Goal: Task Accomplishment & Management: Manage account settings

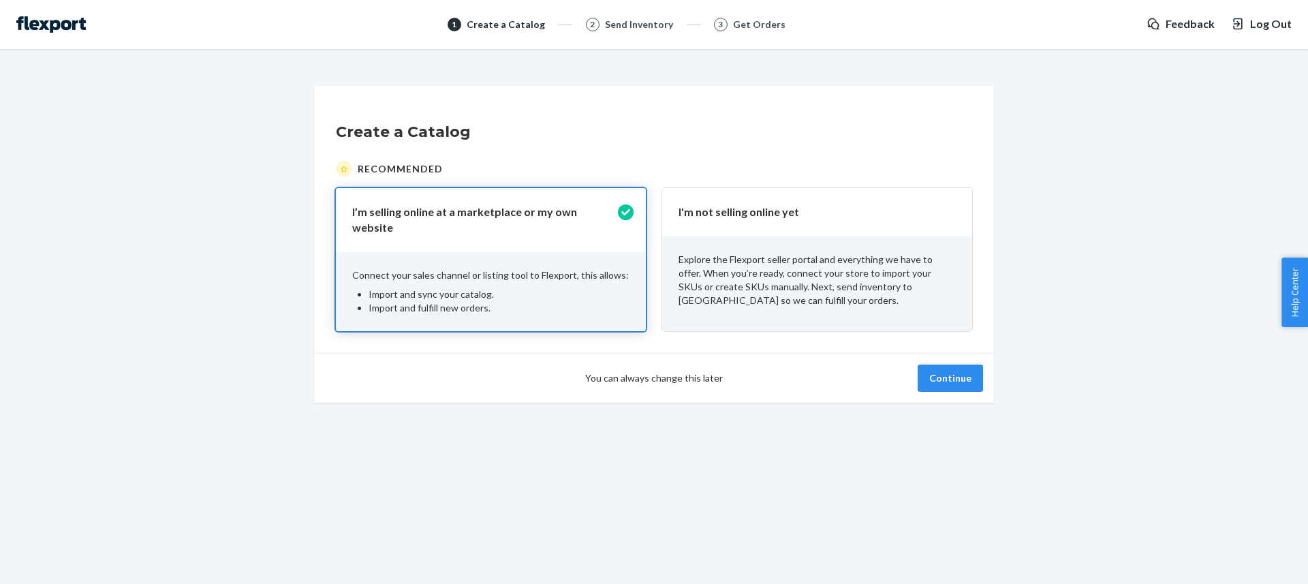
click at [1015, 132] on div "Create a Catalog Recommended I’m selling online at a marketplace or my own webs…" at bounding box center [654, 244] width 1288 height 317
click at [706, 373] on span "You can always change this later" at bounding box center [654, 378] width 138 height 14
click at [892, 247] on div "Explore the Flexport seller portal and everything we have to offer. When you’re…" at bounding box center [817, 279] width 310 height 87
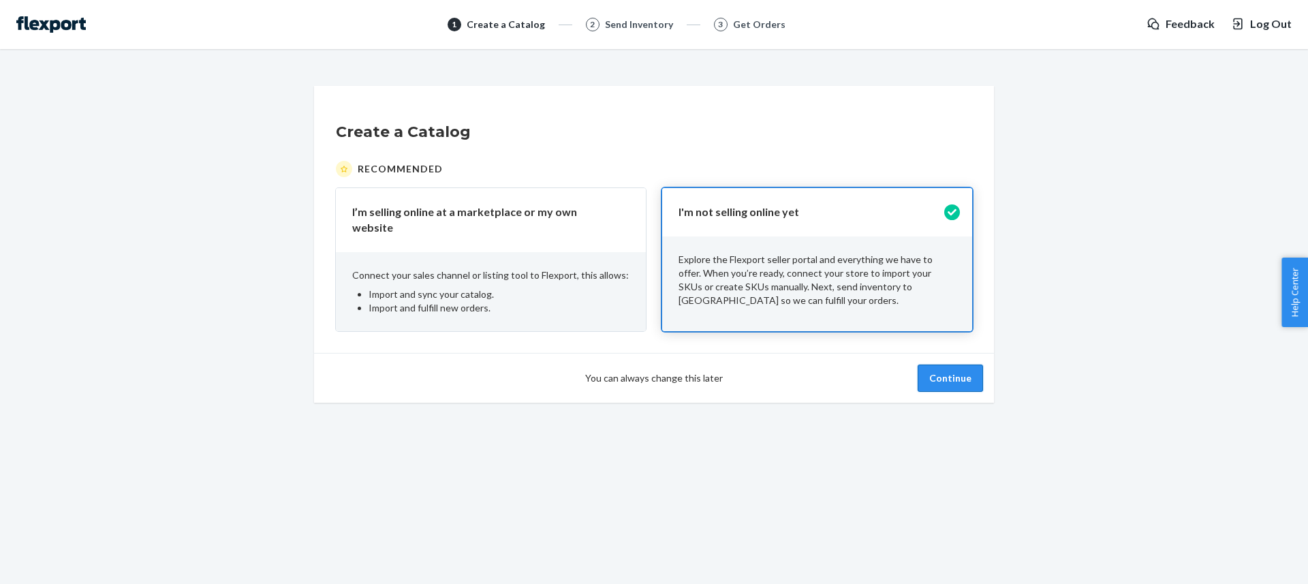
click at [958, 371] on button "Continue" at bounding box center [950, 378] width 65 height 27
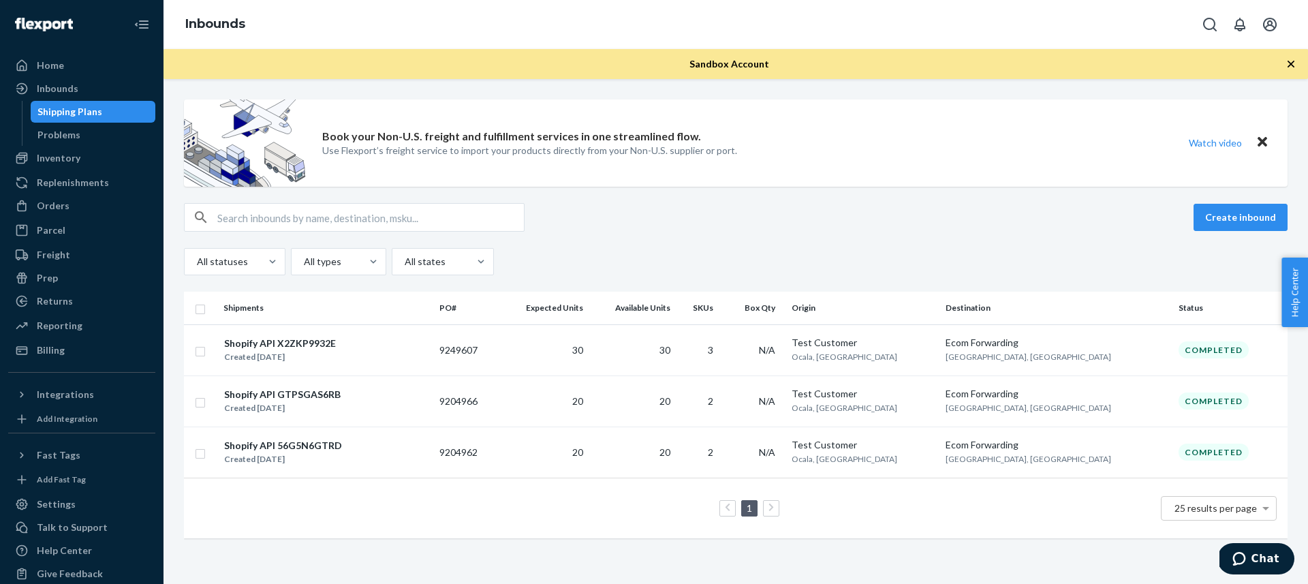
click at [521, 54] on div "Sandbox Account" at bounding box center [736, 64] width 1145 height 30
click at [520, 55] on div "Sandbox Account" at bounding box center [736, 64] width 1145 height 30
click at [543, 84] on div "Book your Non-U.S. freight and fulfillment services in one streamlined flow. Us…" at bounding box center [736, 331] width 1145 height 505
click at [72, 70] on div "Home" at bounding box center [82, 65] width 144 height 19
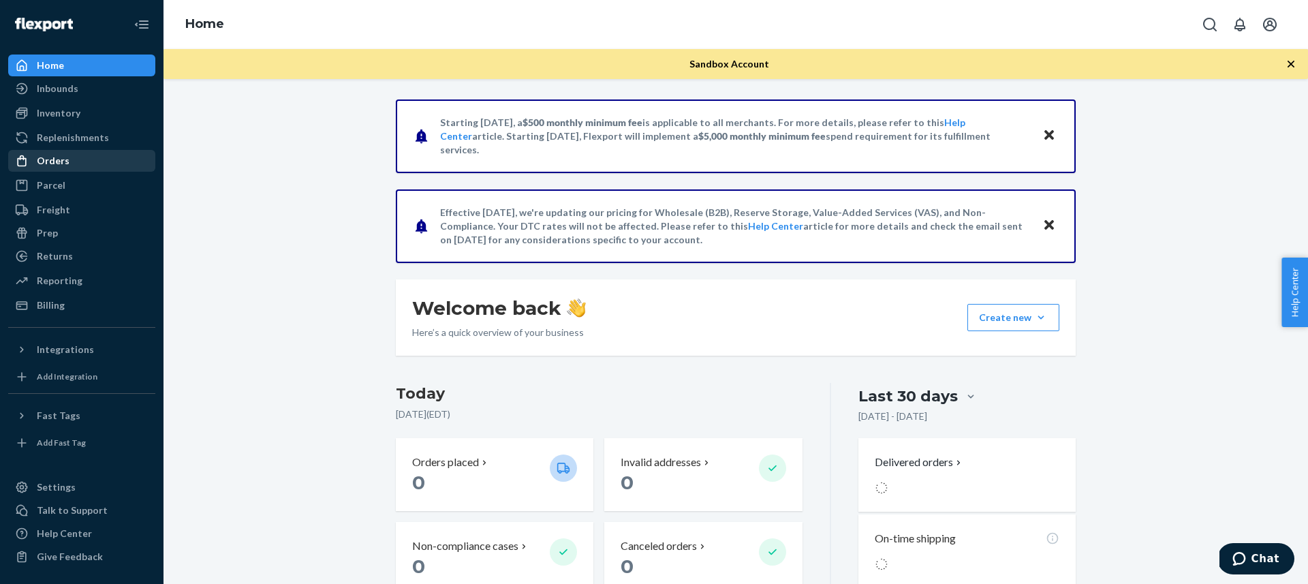
click at [80, 161] on div "Orders" at bounding box center [82, 160] width 144 height 19
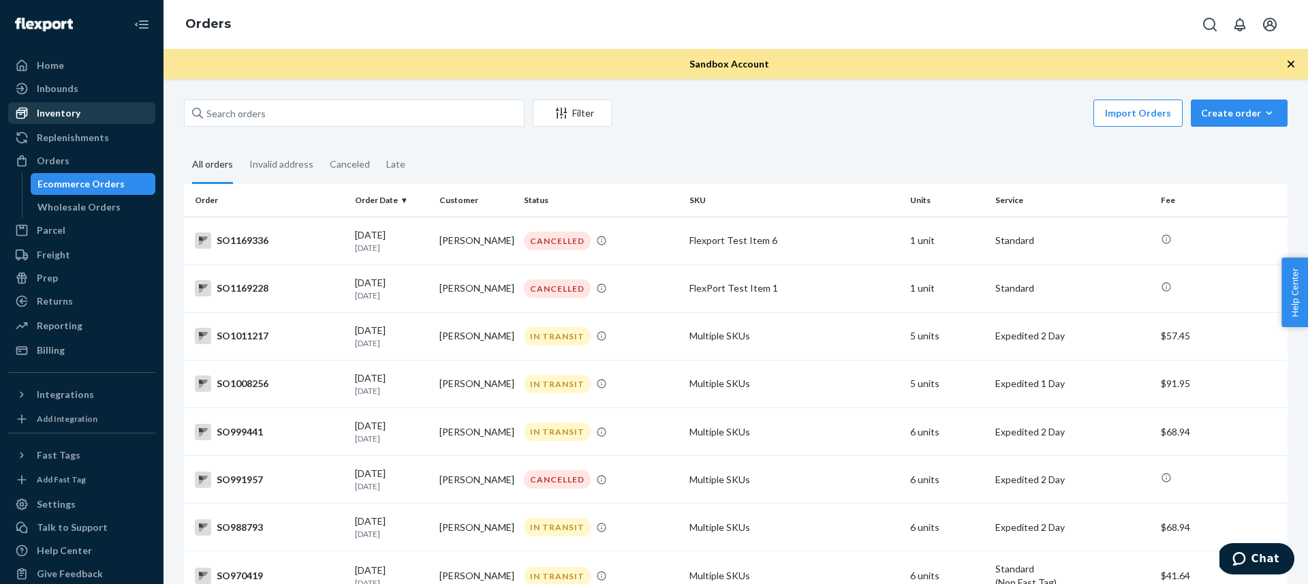
click at [79, 117] on div "Inventory" at bounding box center [82, 113] width 144 height 19
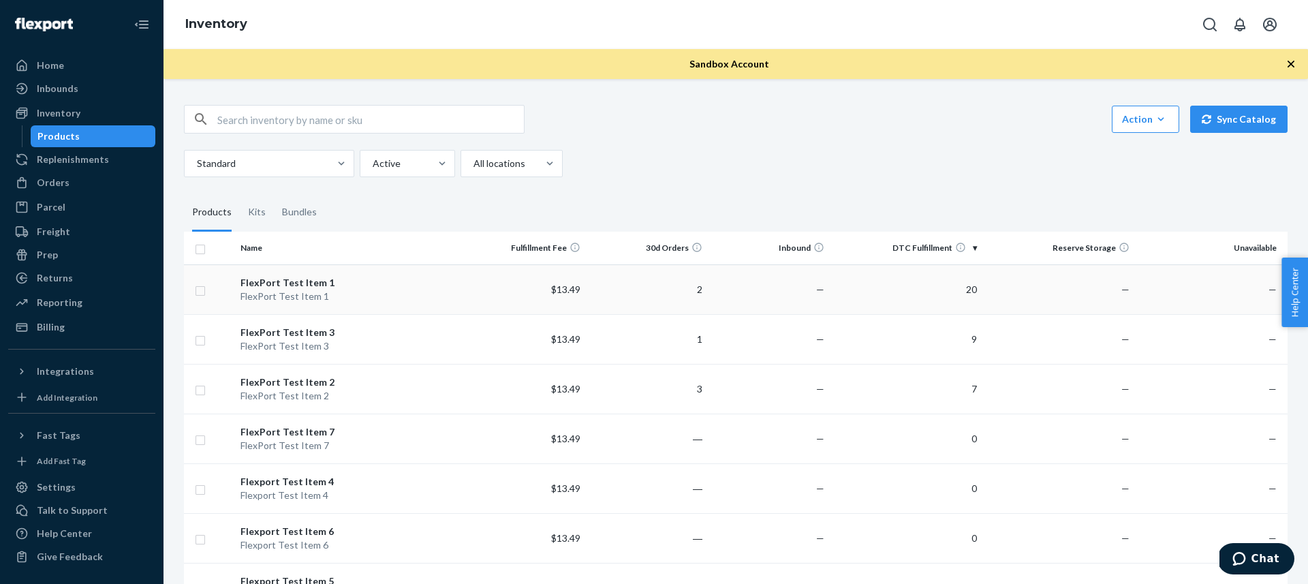
click at [287, 296] on div "FlexPort Test Item 1" at bounding box center [350, 297] width 218 height 14
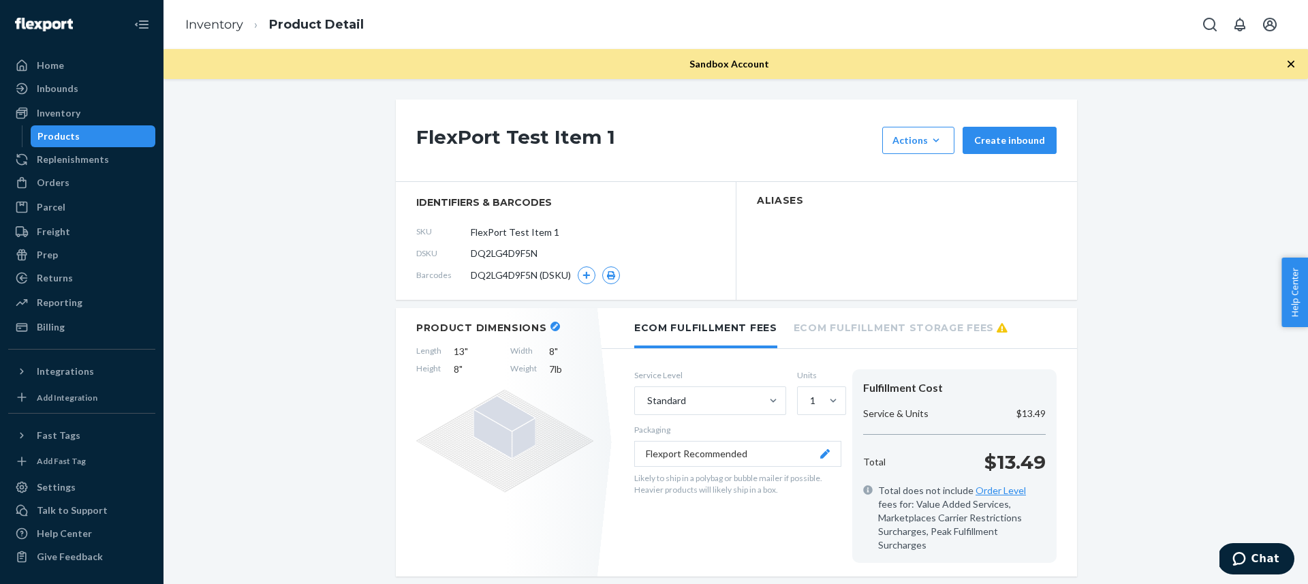
scroll to position [21, 0]
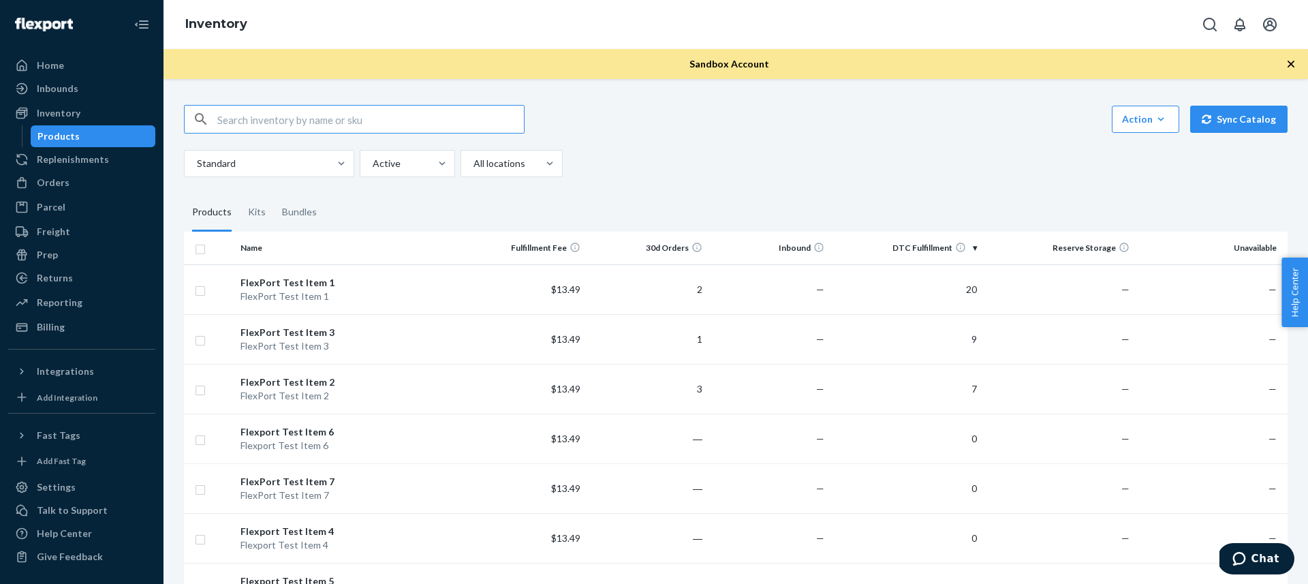
click at [690, 117] on div "Action Create product Create kit or bundle Bulk create products Bulk update pro…" at bounding box center [736, 119] width 1104 height 29
click at [679, 123] on div "Action Create product Create kit or bundle Bulk create products Bulk update pro…" at bounding box center [736, 119] width 1104 height 29
click at [651, 143] on div "Action Create product Create kit or bundle Bulk create products Bulk update pro…" at bounding box center [736, 141] width 1104 height 72
click at [80, 176] on div "Orders" at bounding box center [82, 182] width 144 height 19
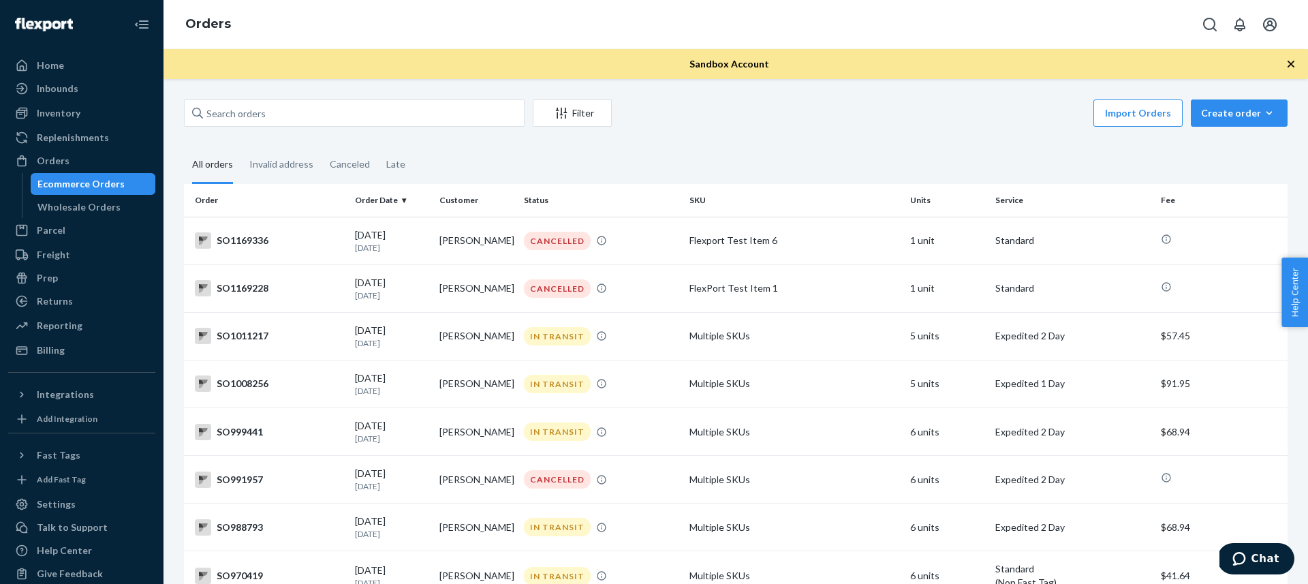
click at [719, 116] on div "Import Orders Create order Ecommerce order Removal order" at bounding box center [954, 114] width 668 height 31
click at [245, 241] on div "SO1169336" at bounding box center [269, 240] width 149 height 16
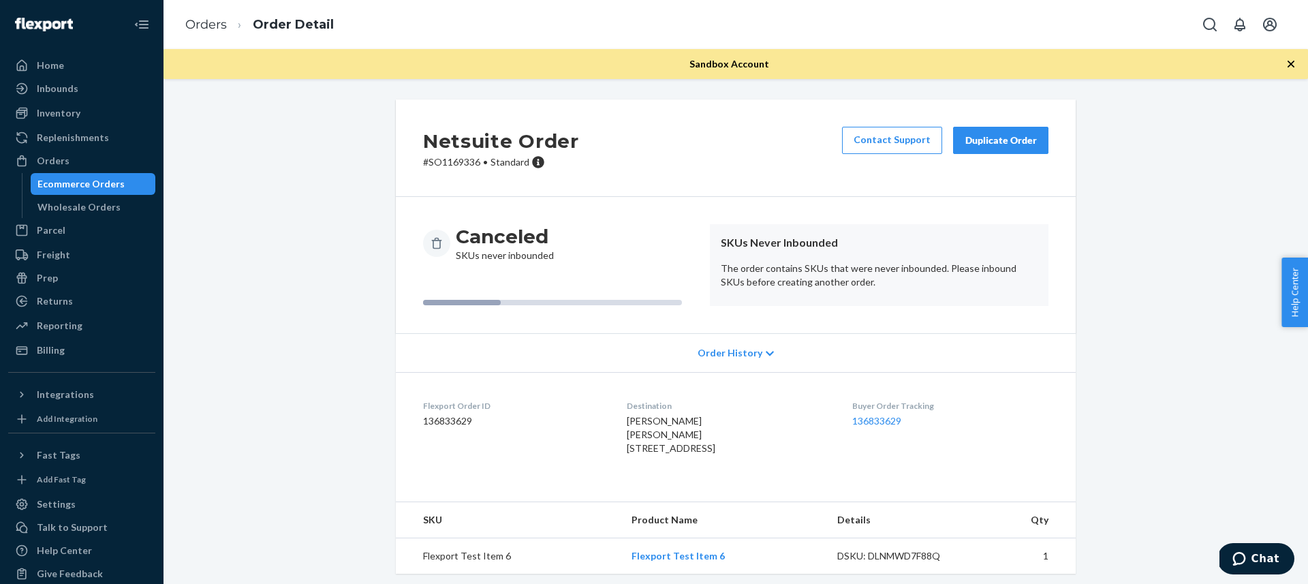
scroll to position [33, 0]
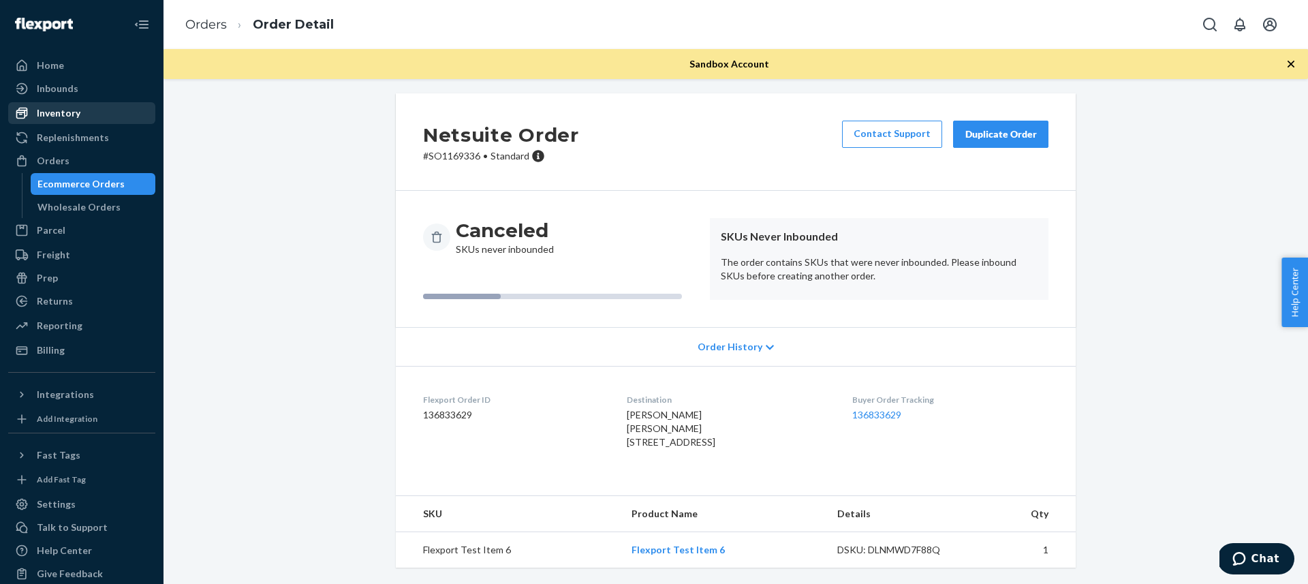
click at [63, 119] on div "Inventory" at bounding box center [59, 113] width 44 height 14
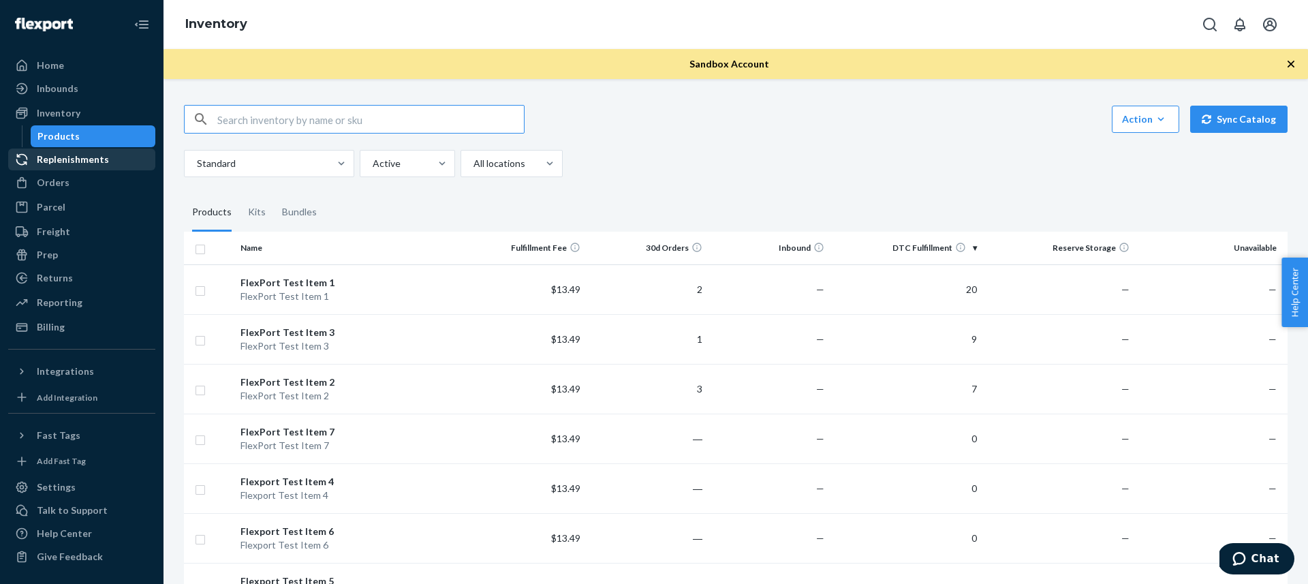
click at [70, 154] on div "Replenishments" at bounding box center [73, 160] width 72 height 14
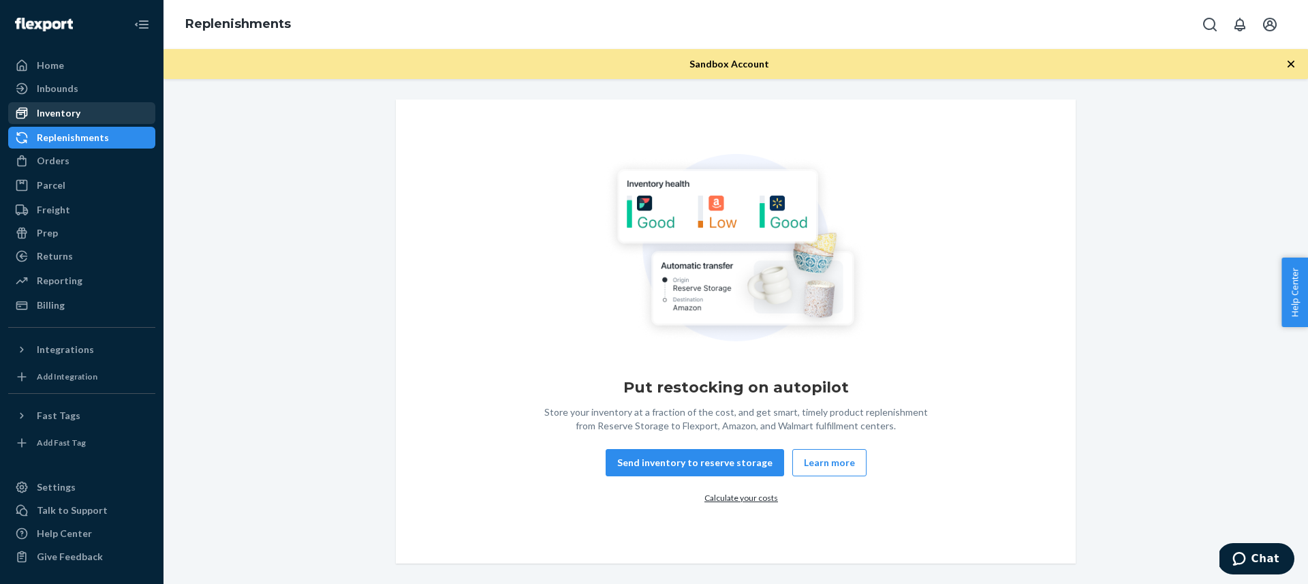
click at [119, 114] on div "Inventory" at bounding box center [82, 113] width 144 height 19
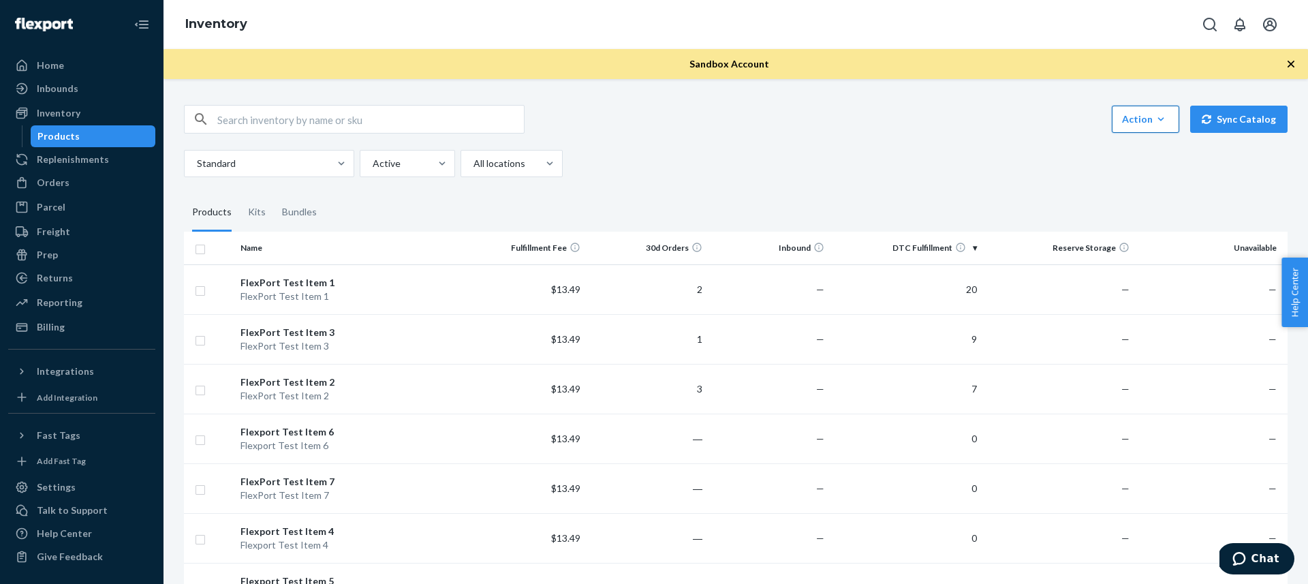
click at [1169, 119] on button "Action Create product Create kit or bundle Bulk create products Bulk update pro…" at bounding box center [1145, 119] width 67 height 27
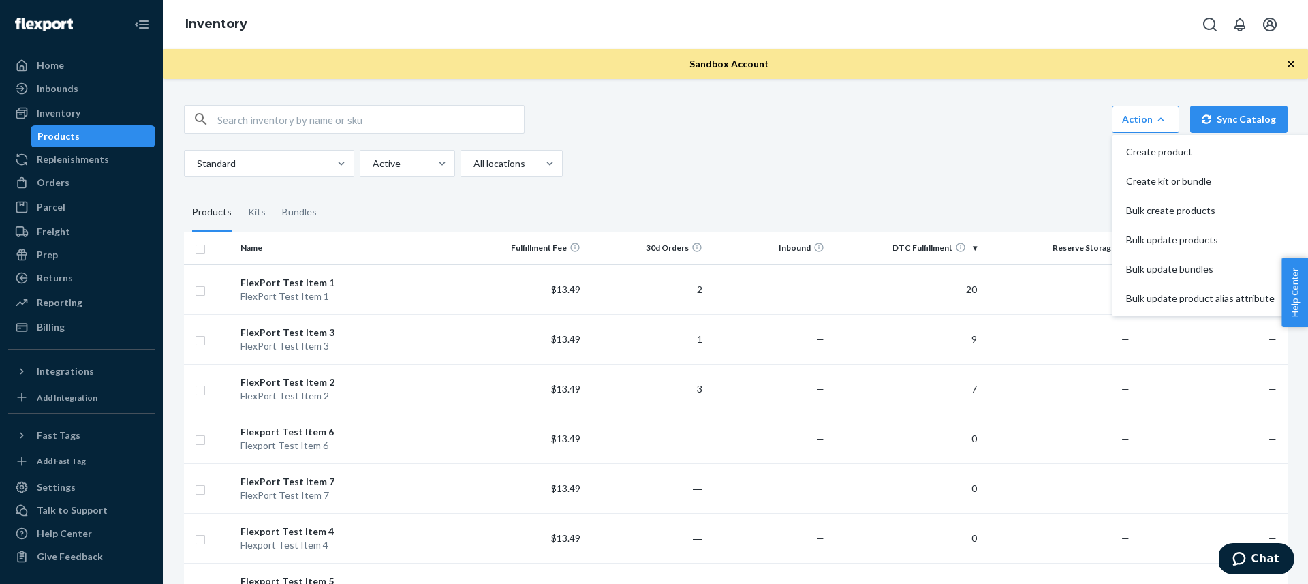
click at [955, 123] on div "Action Create product Create kit or bundle Bulk create products Bulk update pro…" at bounding box center [736, 119] width 1104 height 29
click at [917, 134] on div "Action Create product Create kit or bundle Bulk create products Bulk update pro…" at bounding box center [736, 141] width 1104 height 72
click at [79, 87] on div "Inbounds" at bounding box center [82, 88] width 144 height 19
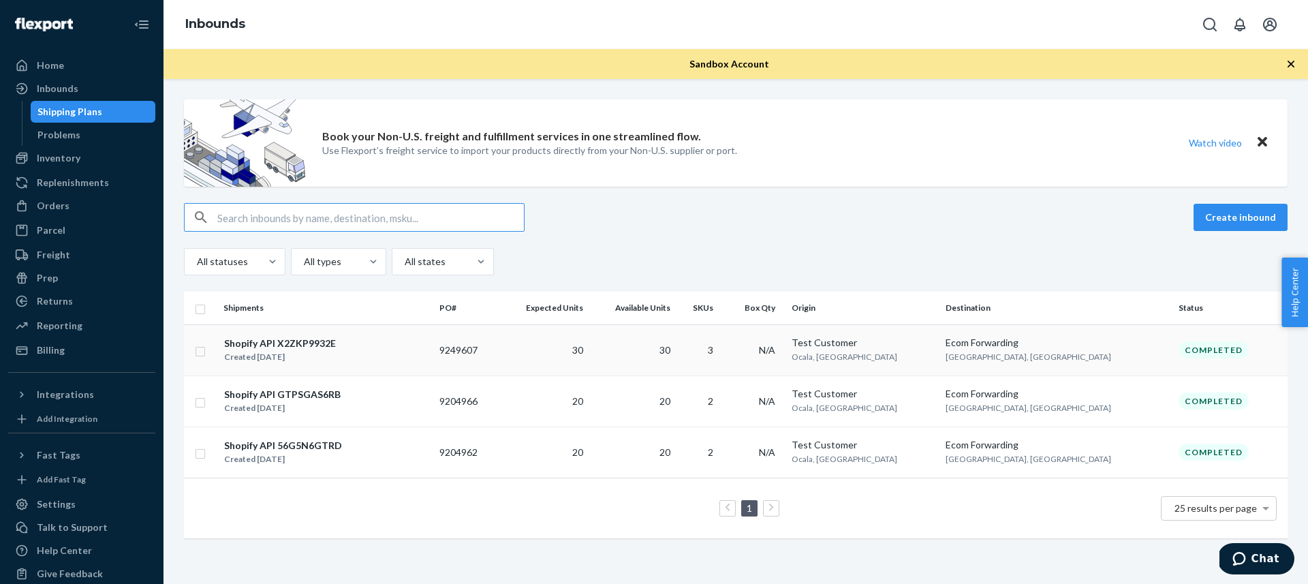
click at [676, 355] on td "30" at bounding box center [632, 349] width 87 height 51
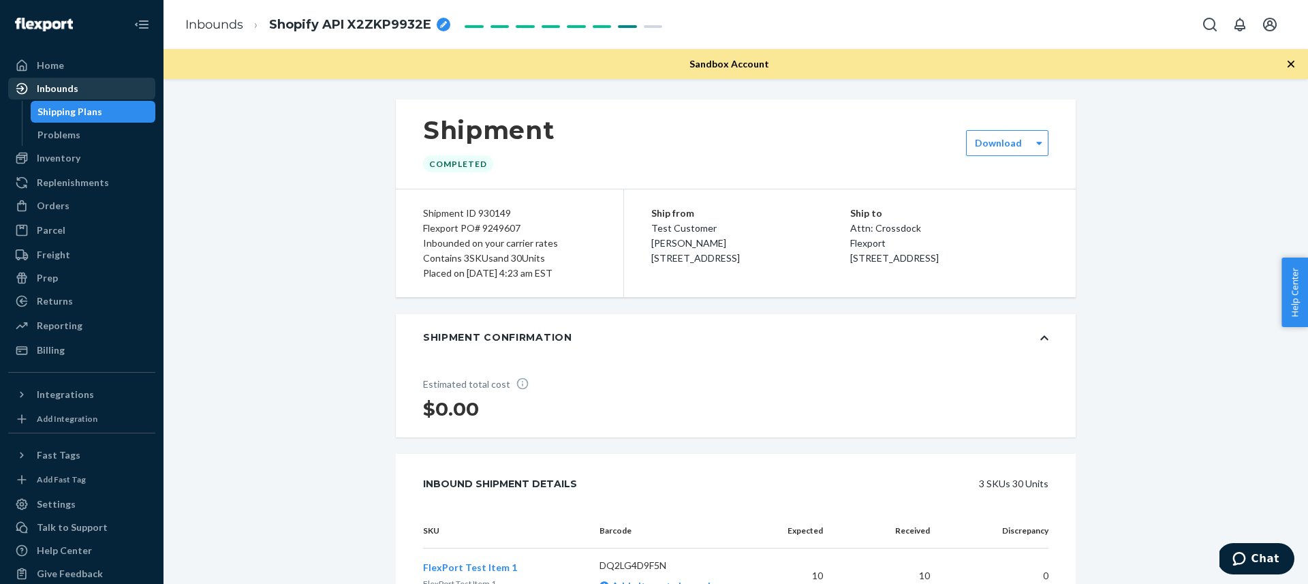
click at [64, 87] on div "Inbounds" at bounding box center [58, 89] width 42 height 14
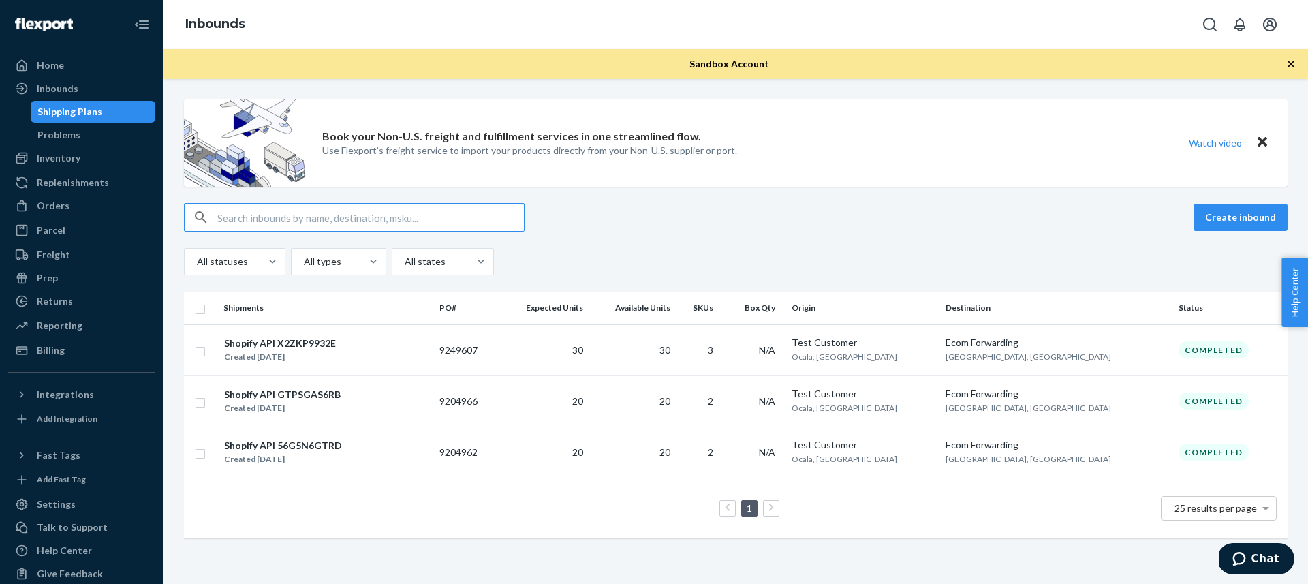
click at [483, 77] on div "Sandbox Account" at bounding box center [736, 64] width 1145 height 30
click at [66, 166] on div "Inventory" at bounding box center [82, 158] width 144 height 19
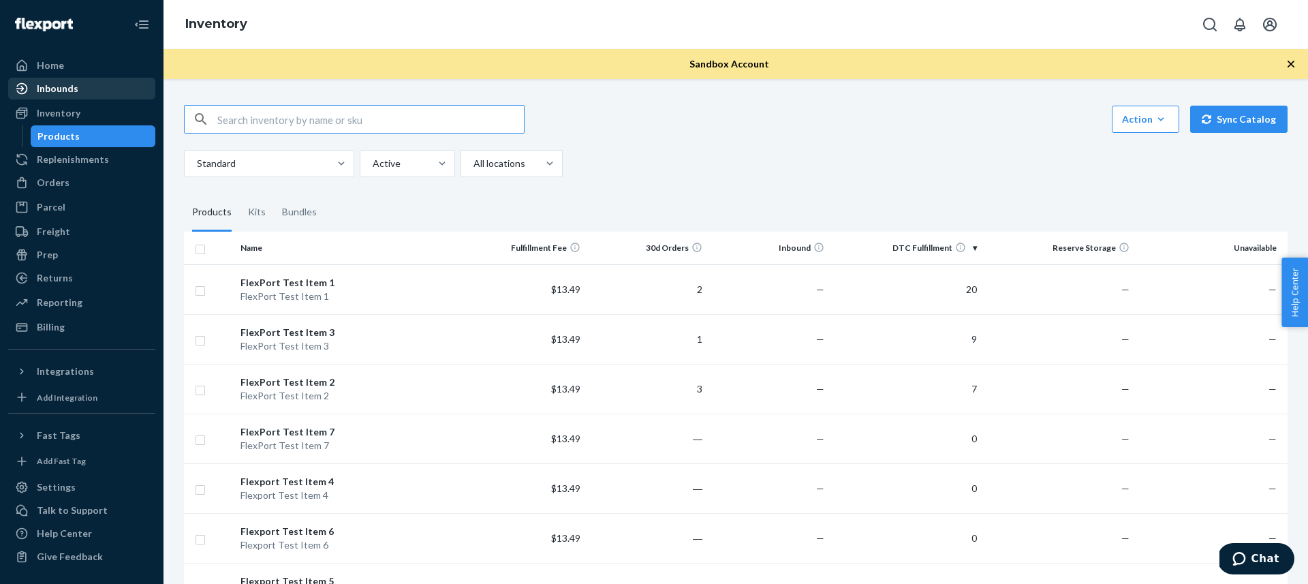
click at [68, 85] on div "Inbounds" at bounding box center [58, 89] width 42 height 14
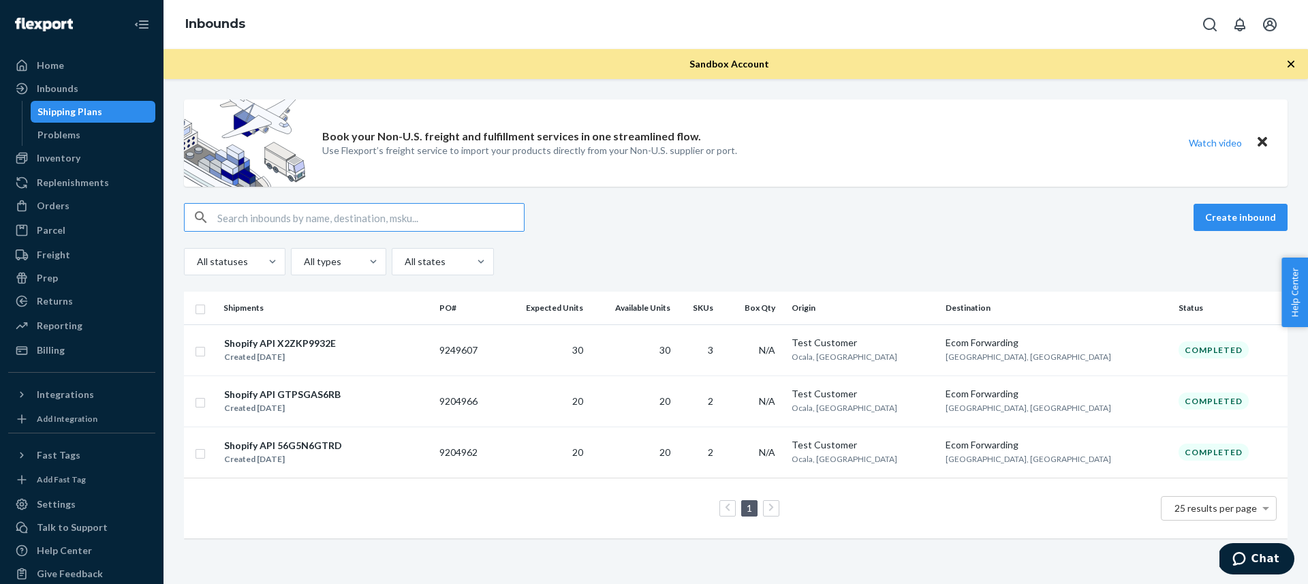
click at [435, 82] on div "Book your Non-U.S. freight and fulfillment services in one streamlined flow. Us…" at bounding box center [736, 331] width 1145 height 505
click at [52, 84] on div "Inbounds" at bounding box center [58, 89] width 42 height 14
click at [318, 84] on div "Book your Non-U.S. freight and fulfillment services in one streamlined flow. Us…" at bounding box center [736, 331] width 1145 height 505
click at [55, 86] on div "Inbounds" at bounding box center [58, 89] width 42 height 14
click at [1277, 25] on icon "Open account menu" at bounding box center [1270, 24] width 16 height 16
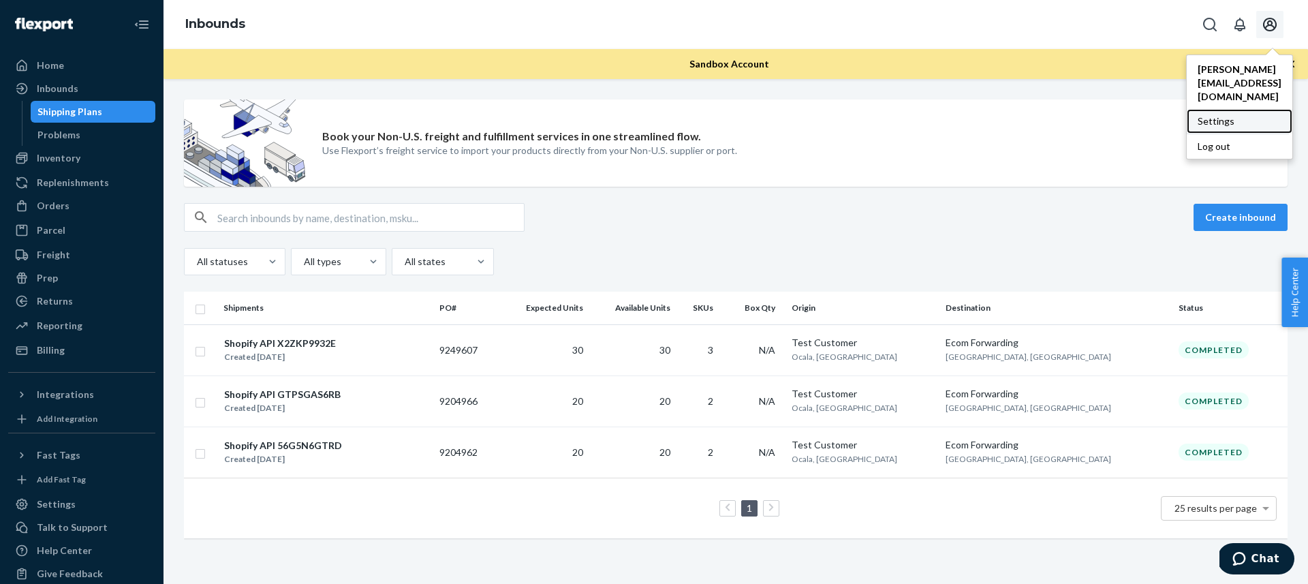
click at [1226, 109] on div "Settings" at bounding box center [1240, 121] width 106 height 25
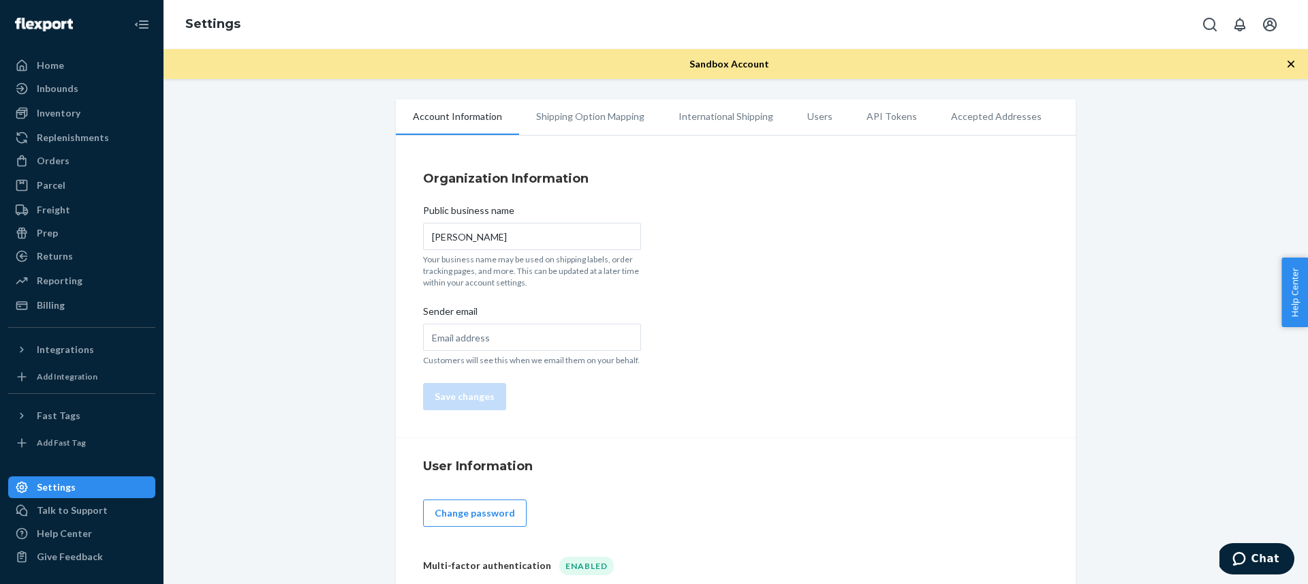
click at [814, 126] on li "Users" at bounding box center [819, 116] width 59 height 34
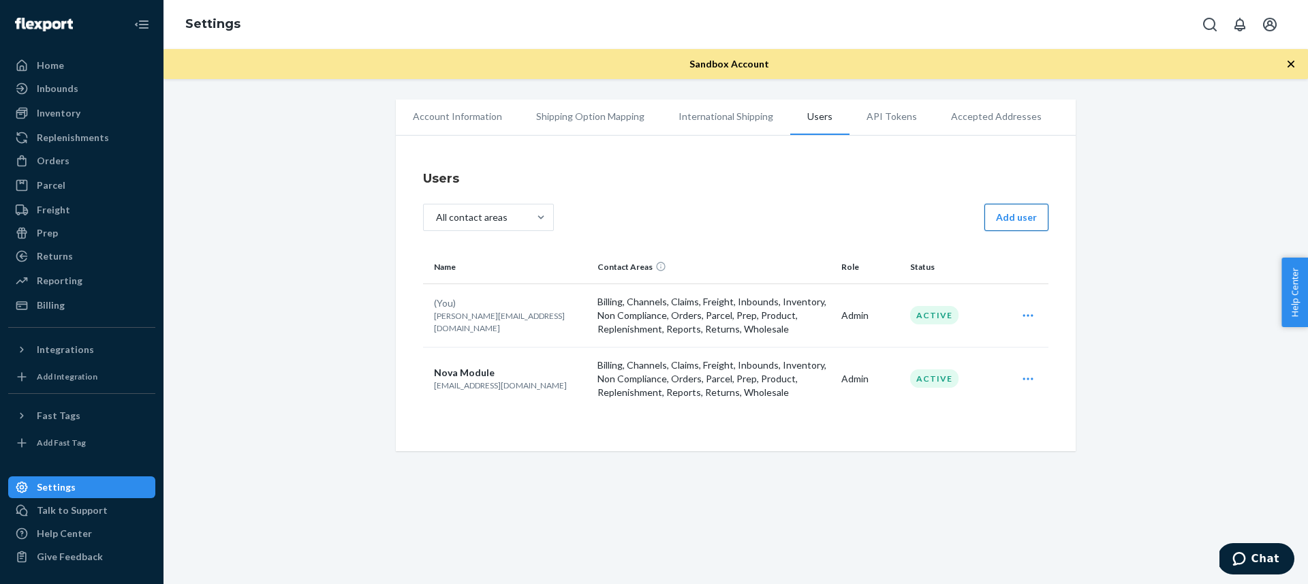
click at [1005, 223] on button "Add user" at bounding box center [1017, 217] width 64 height 27
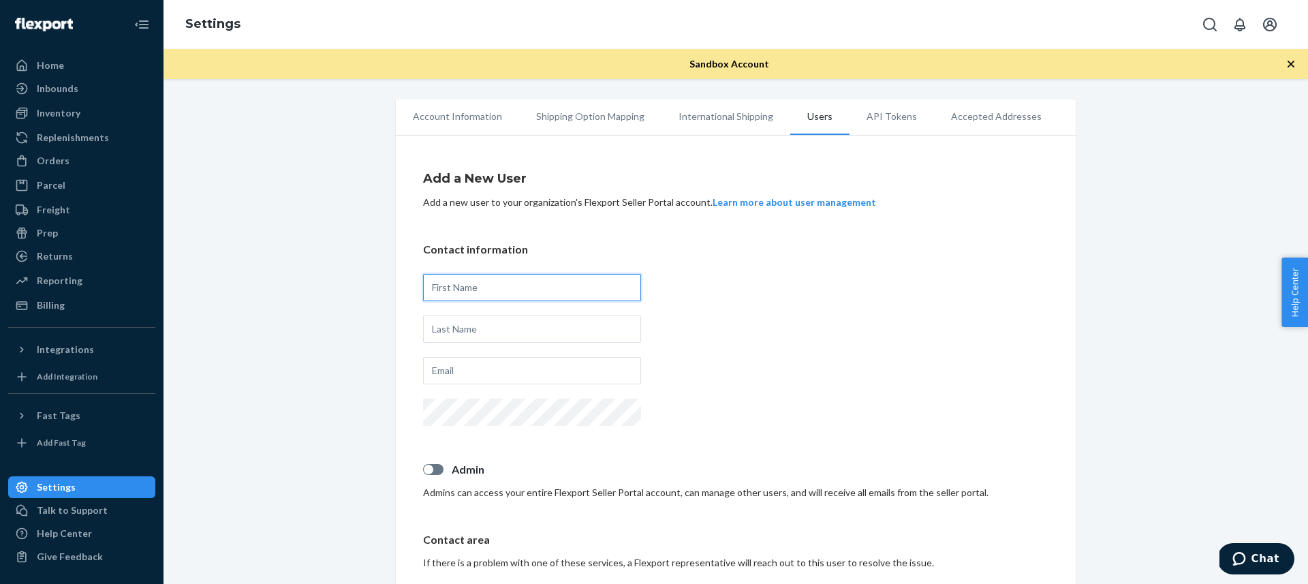
click at [532, 294] on input "text" at bounding box center [532, 287] width 218 height 27
type input "[PERSON_NAME]"
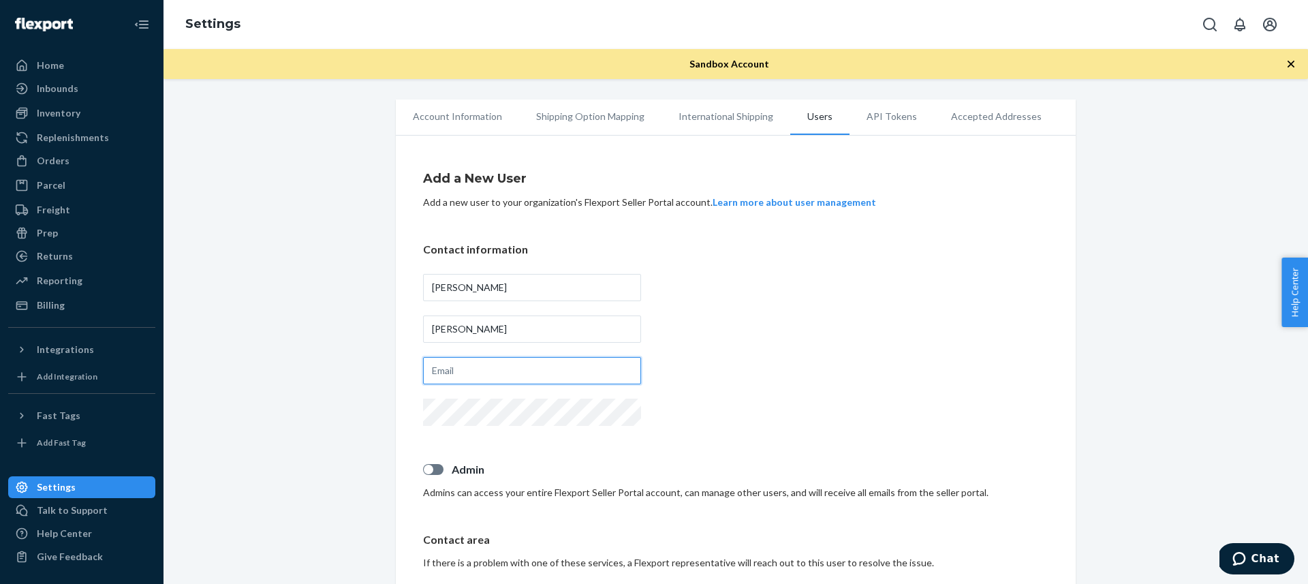
type input "[PERSON_NAME][EMAIL_ADDRESS][DOMAIN_NAME]"
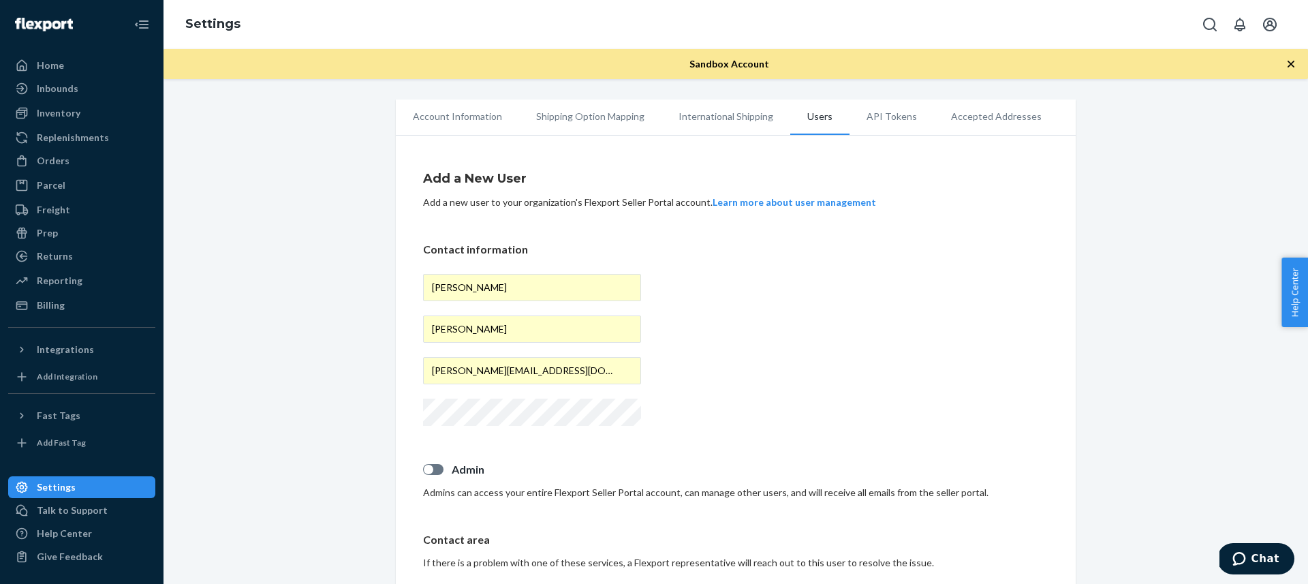
click at [754, 384] on div "Contact information [PERSON_NAME] [PERSON_NAME][EMAIL_ADDRESS][DOMAIN_NAME]" at bounding box center [736, 335] width 626 height 187
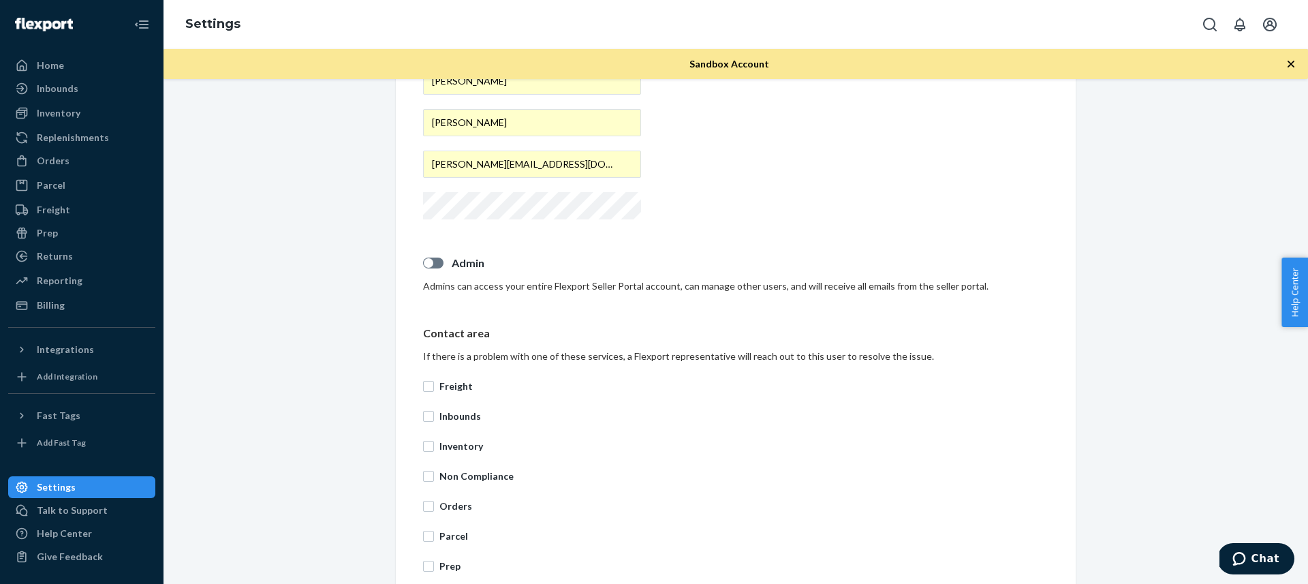
scroll to position [249, 0]
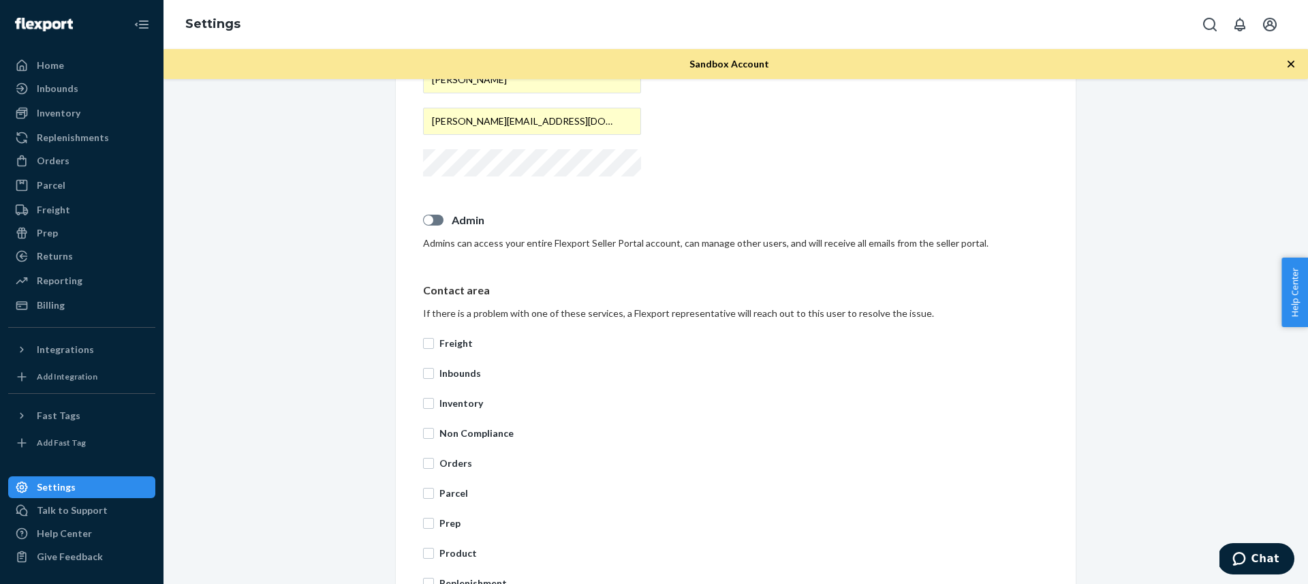
click at [433, 216] on div at bounding box center [433, 220] width 20 height 11
checkbox input "true"
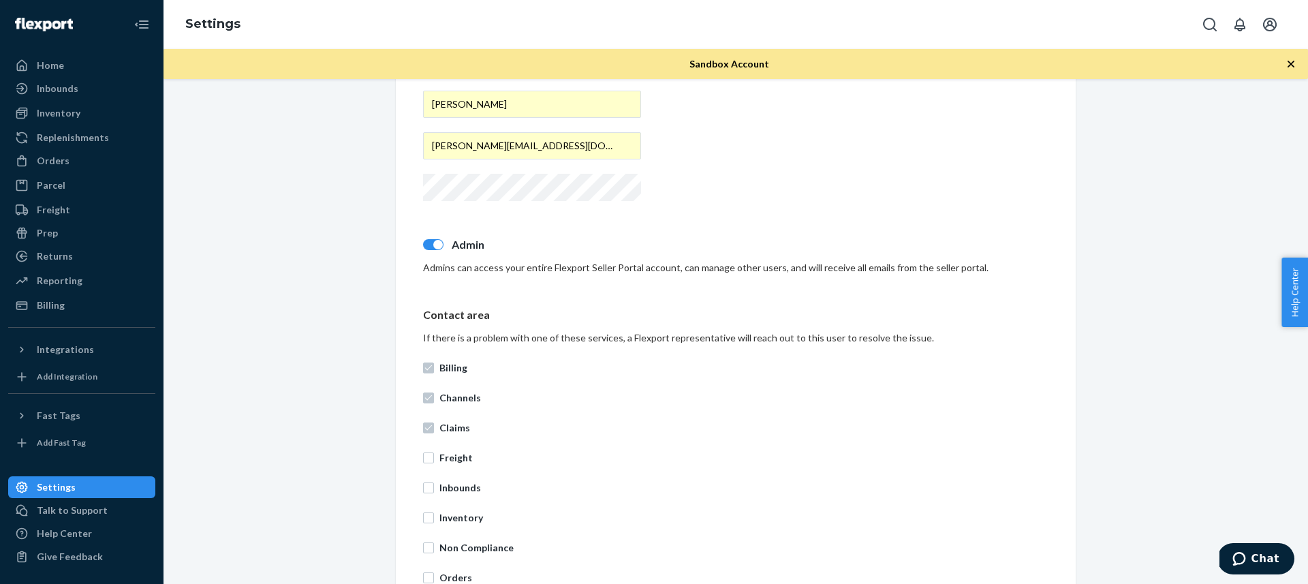
scroll to position [523, 0]
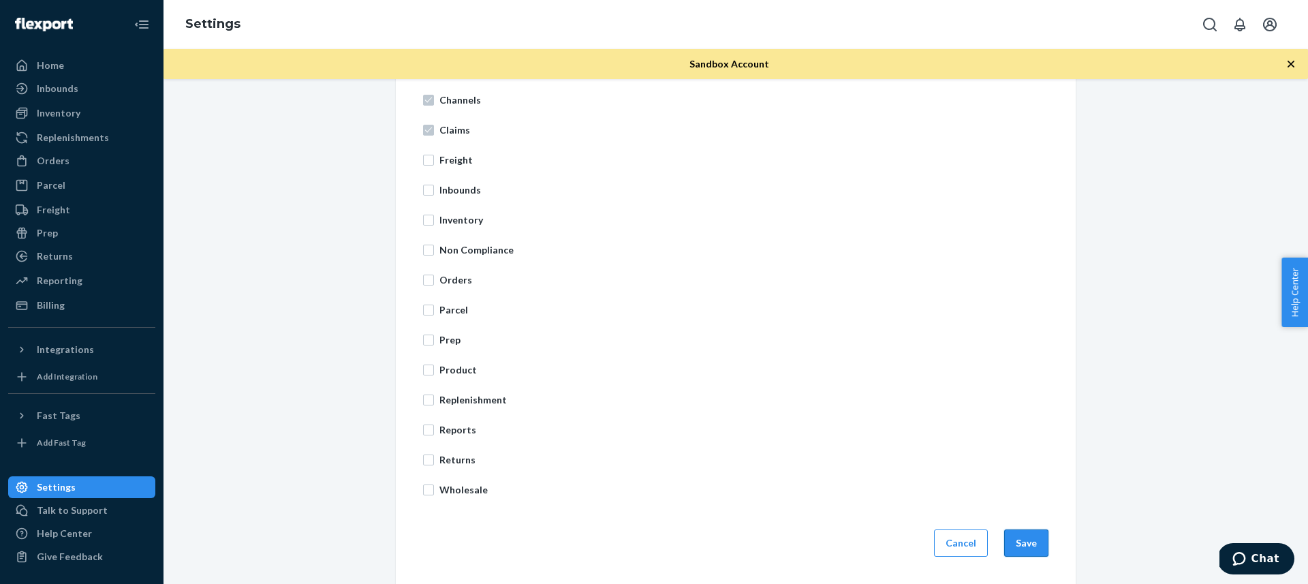
click at [1025, 540] on button "Save" at bounding box center [1026, 542] width 44 height 27
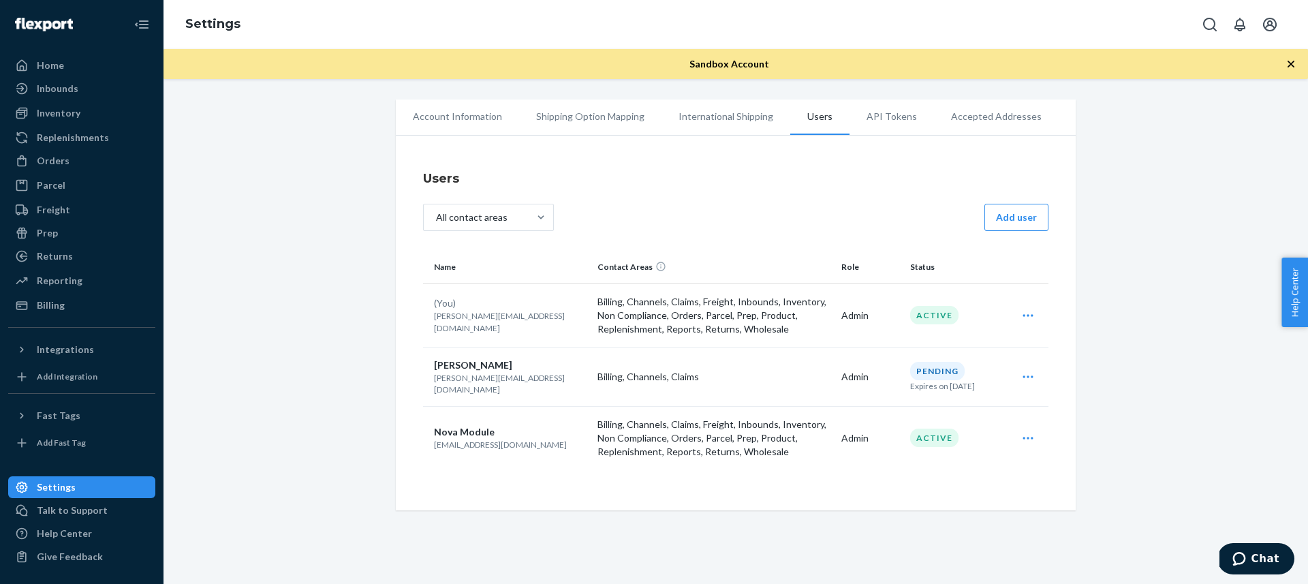
click at [1028, 314] on icon "Open user actions" at bounding box center [1028, 315] width 10 height 2
click at [1069, 313] on div "Users All contact areas Add user Name Contact Areas Role Status (You) [PERSON_N…" at bounding box center [736, 326] width 680 height 368
click at [1021, 375] on icon "Open user actions" at bounding box center [1028, 377] width 14 height 14
click at [1092, 318] on div "Account Information Shipping Option Mapping International Shipping Users API To…" at bounding box center [736, 304] width 1124 height 411
click at [1029, 311] on icon "Open user actions" at bounding box center [1028, 316] width 14 height 14
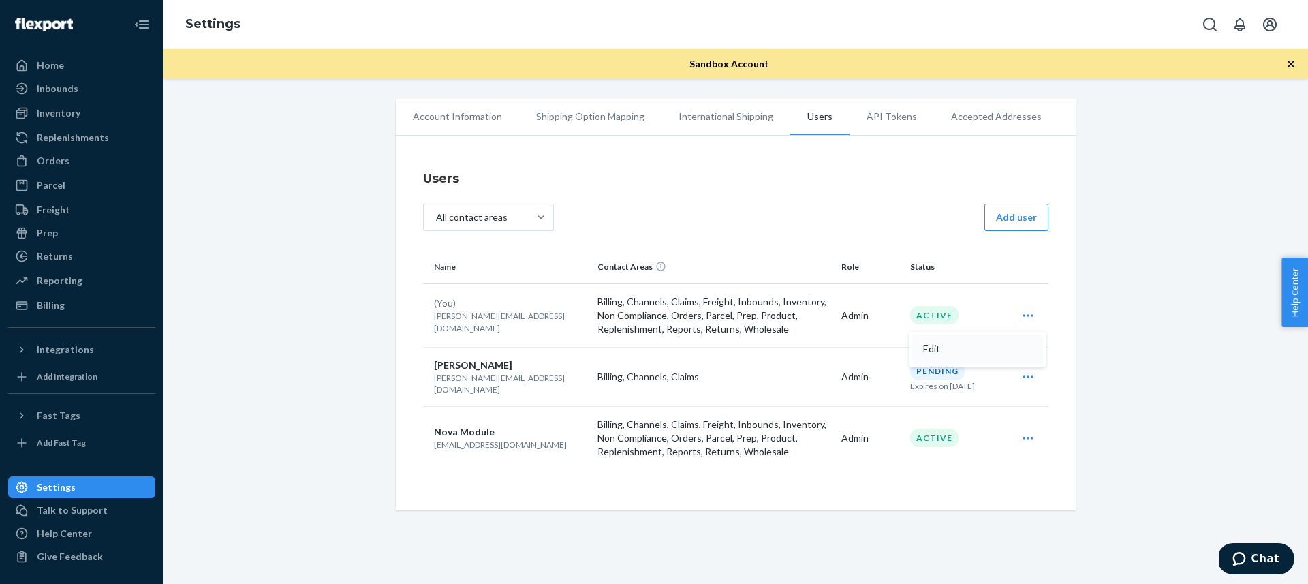
click at [1009, 345] on div "Edit" at bounding box center [977, 349] width 109 height 10
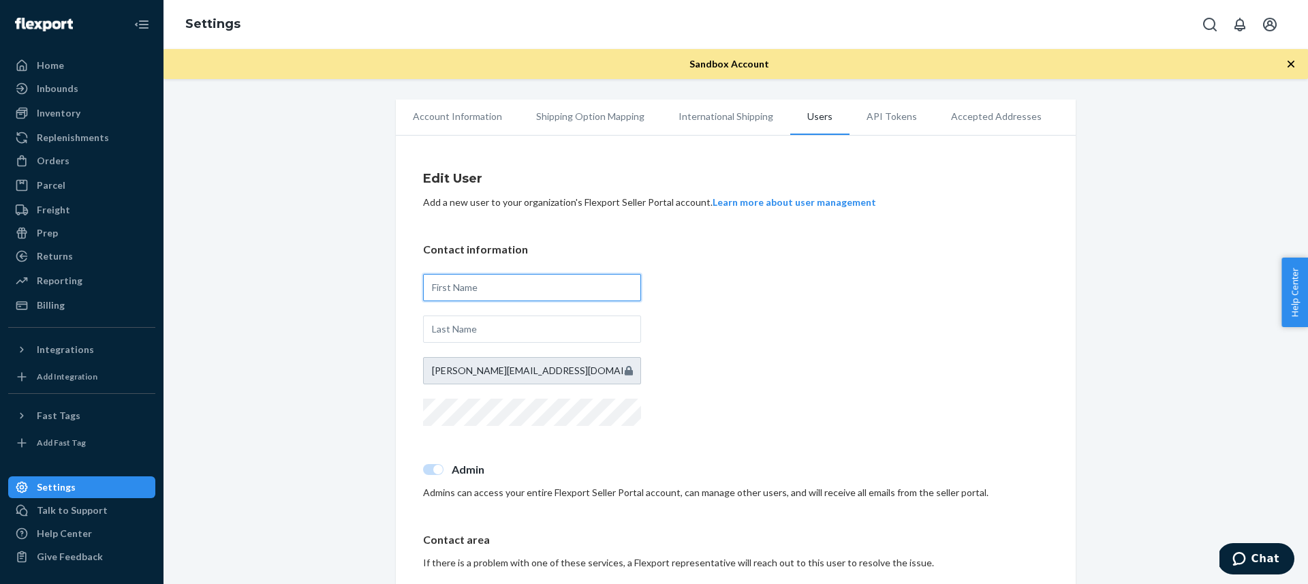
click at [496, 286] on input "text" at bounding box center [532, 287] width 218 height 27
type input "[PERSON_NAME]"
click at [775, 358] on div "Contact information [PERSON_NAME] [PERSON_NAME][EMAIL_ADDRESS][DOMAIN_NAME]" at bounding box center [736, 335] width 626 height 187
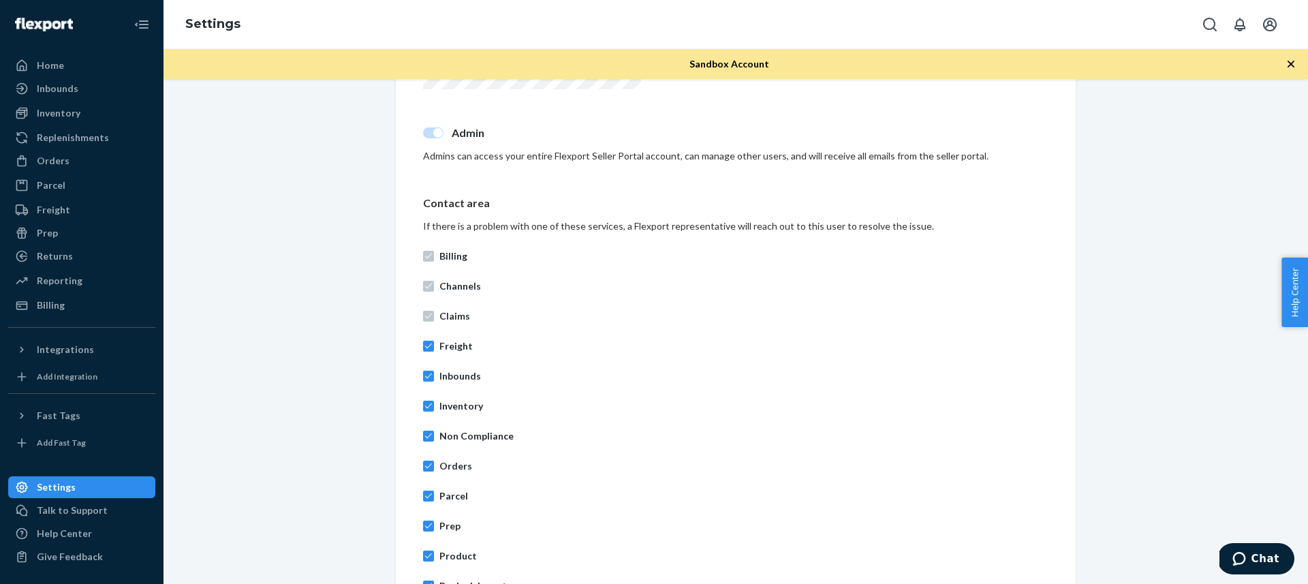
scroll to position [523, 0]
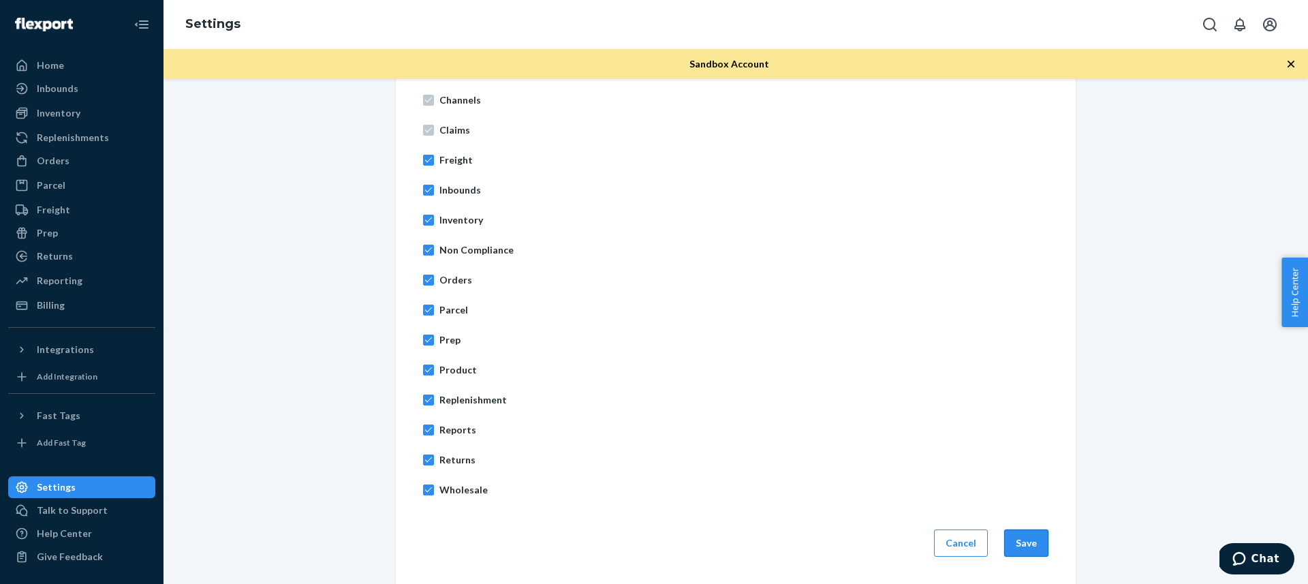
click at [1023, 537] on button "Save" at bounding box center [1026, 542] width 44 height 27
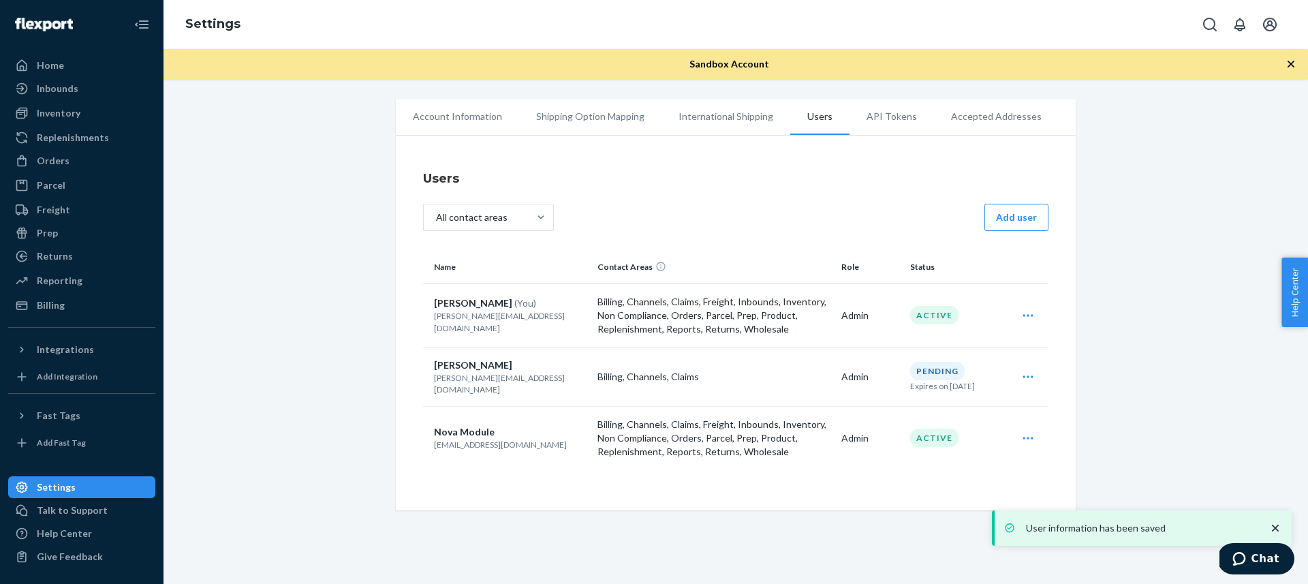
click at [1161, 296] on div "Account Information Shipping Option Mapping International Shipping Users API To…" at bounding box center [736, 304] width 1124 height 411
click at [626, 300] on p "Billing, Channels, Claims, Freight, Inbounds, Inventory, Non Compliance, Orders…" at bounding box center [714, 315] width 233 height 41
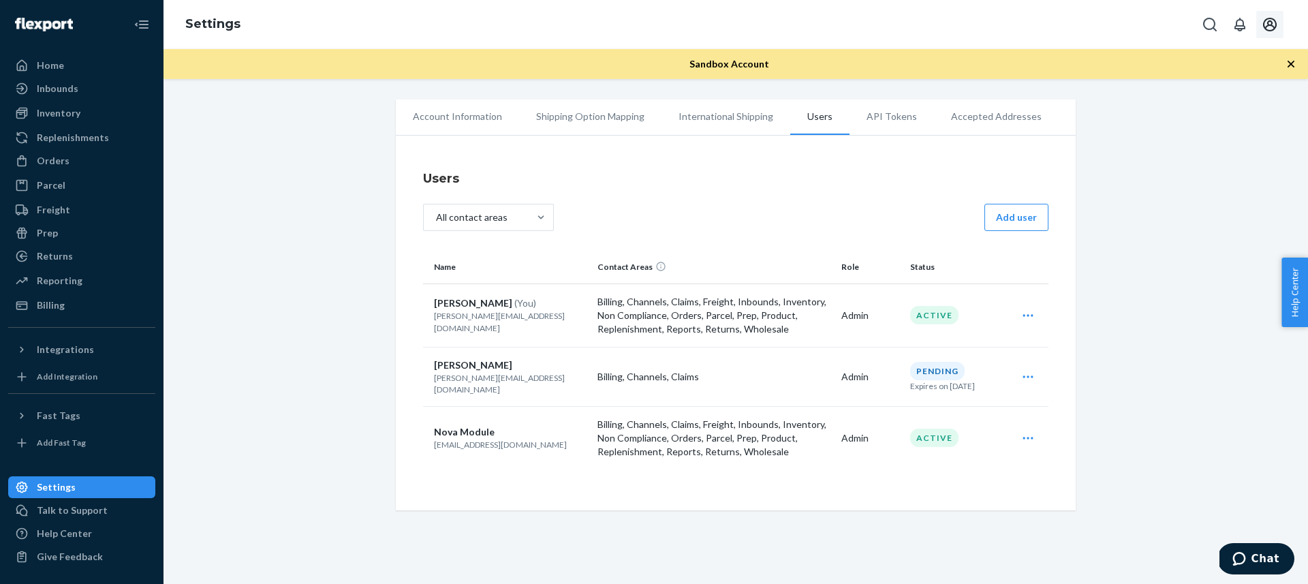
click at [1277, 16] on icon "Open account menu" at bounding box center [1270, 24] width 16 height 16
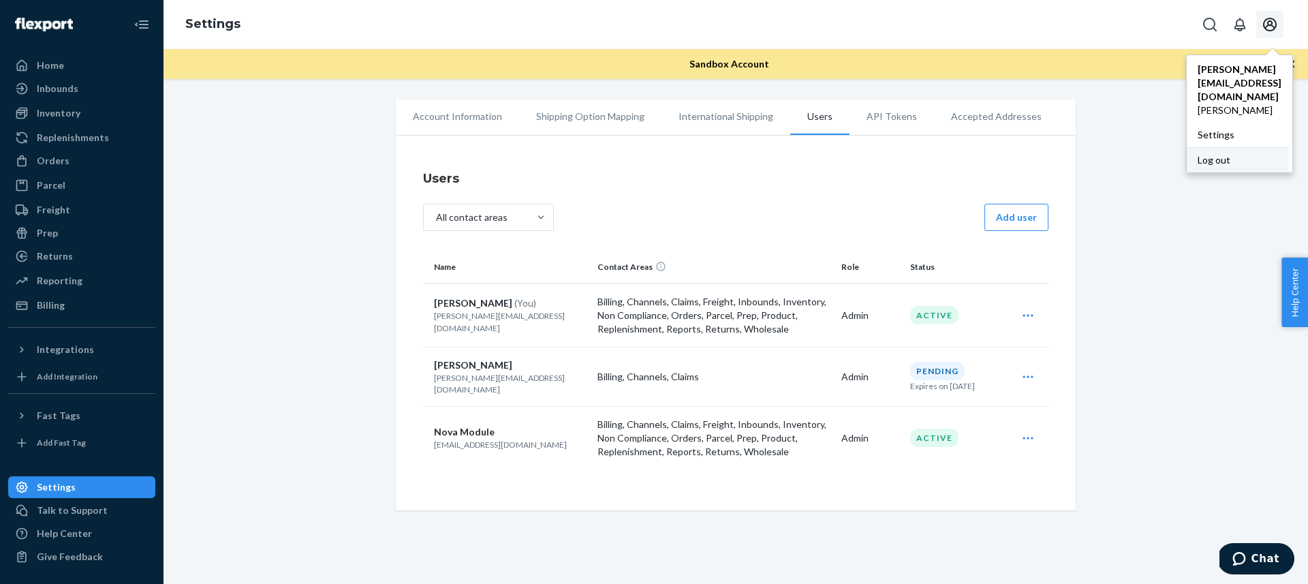
click at [1226, 150] on div "Log out" at bounding box center [1238, 159] width 102 height 25
